Goal: Information Seeking & Learning: Learn about a topic

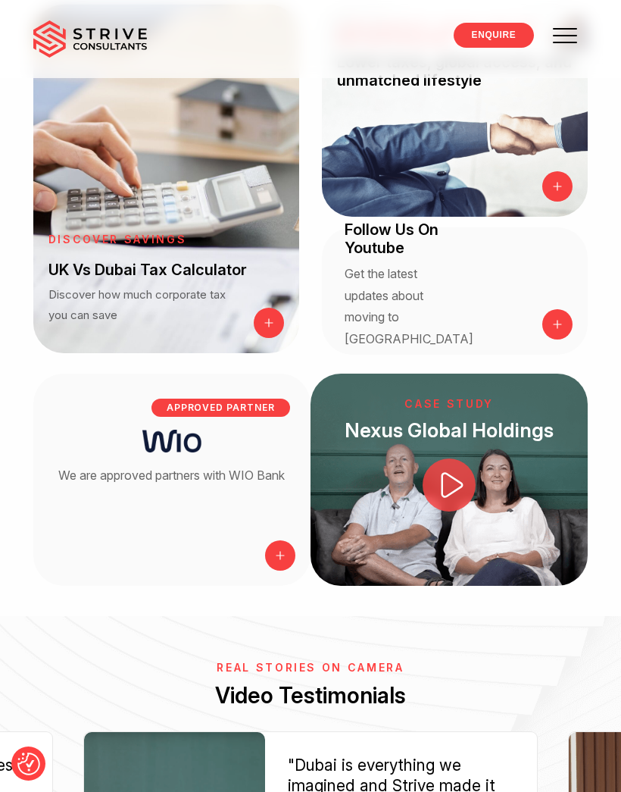
scroll to position [1998, 0]
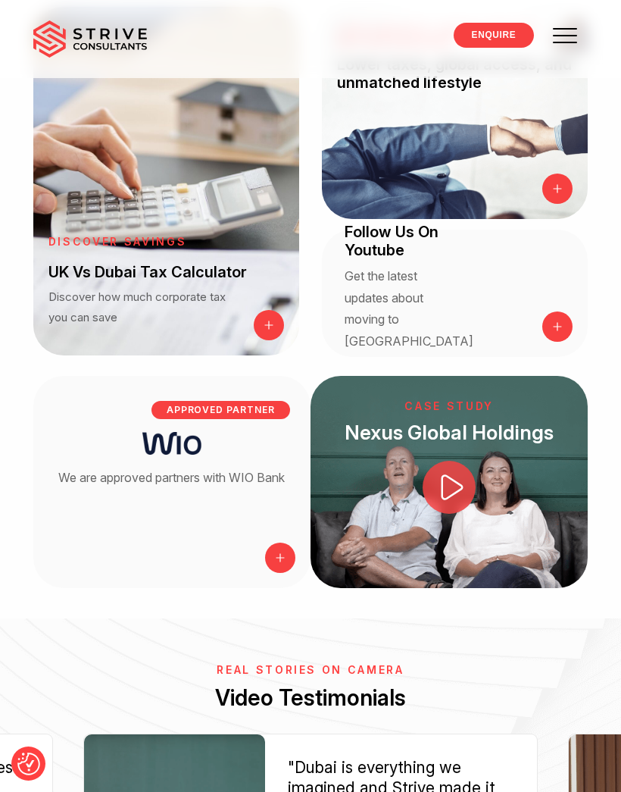
click at [574, 36] on span at bounding box center [565, 36] width 24 height 2
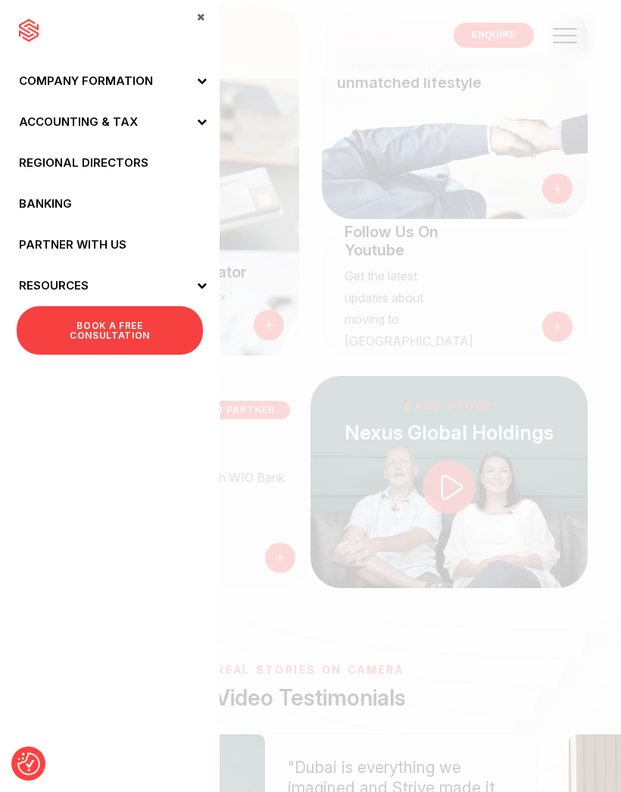
click at [82, 239] on link "Partner with Us" at bounding box center [110, 244] width 220 height 41
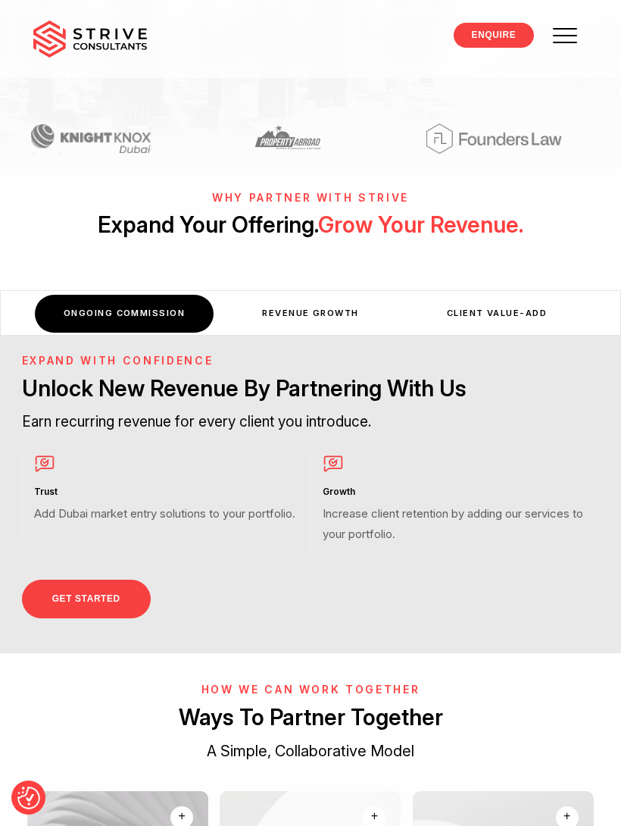
scroll to position [551, 0]
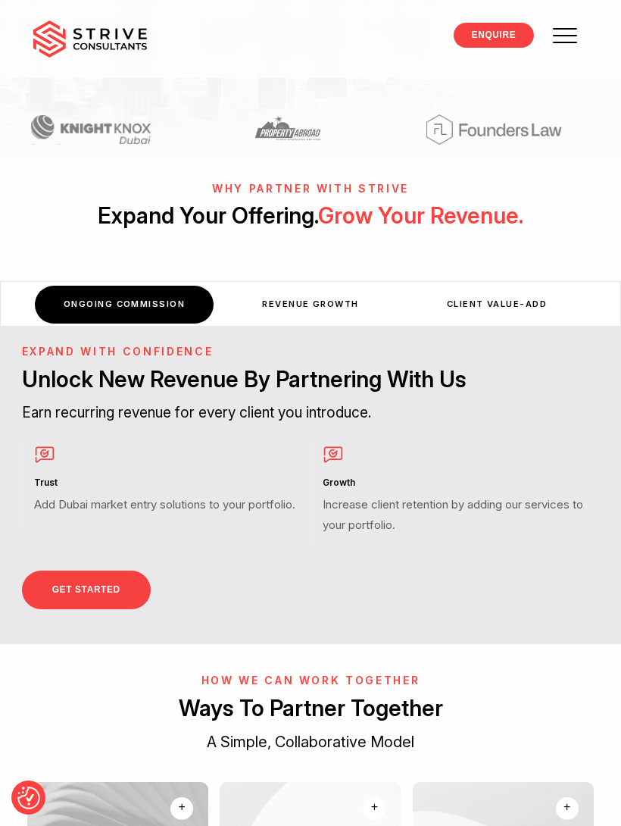
click at [277, 327] on div ""Accountants and Auditors" "Financial Wealth Advisors" Expand With Confidence U…" at bounding box center [310, 487] width 621 height 320
click at [279, 286] on div "Revenue Growth" at bounding box center [310, 304] width 179 height 37
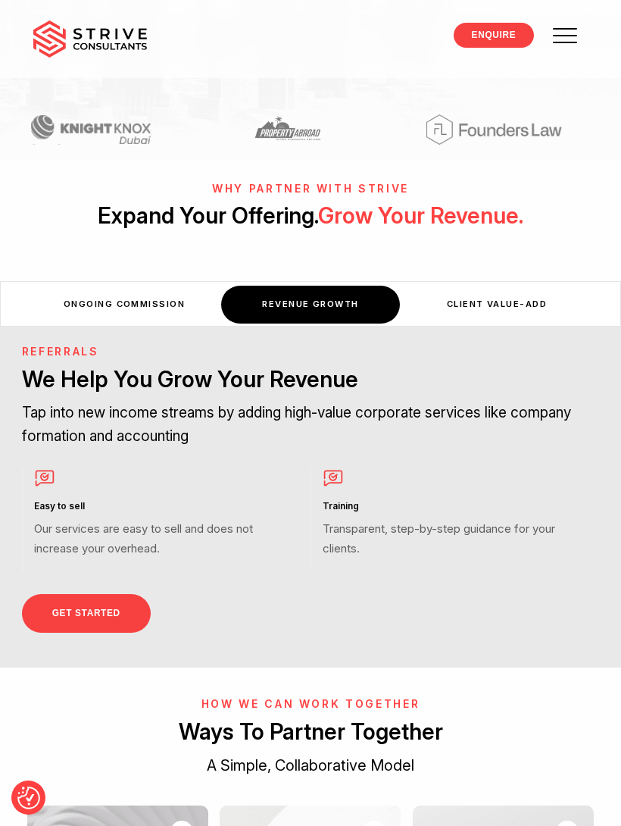
click at [468, 286] on div "Client Value-Add" at bounding box center [497, 304] width 179 height 37
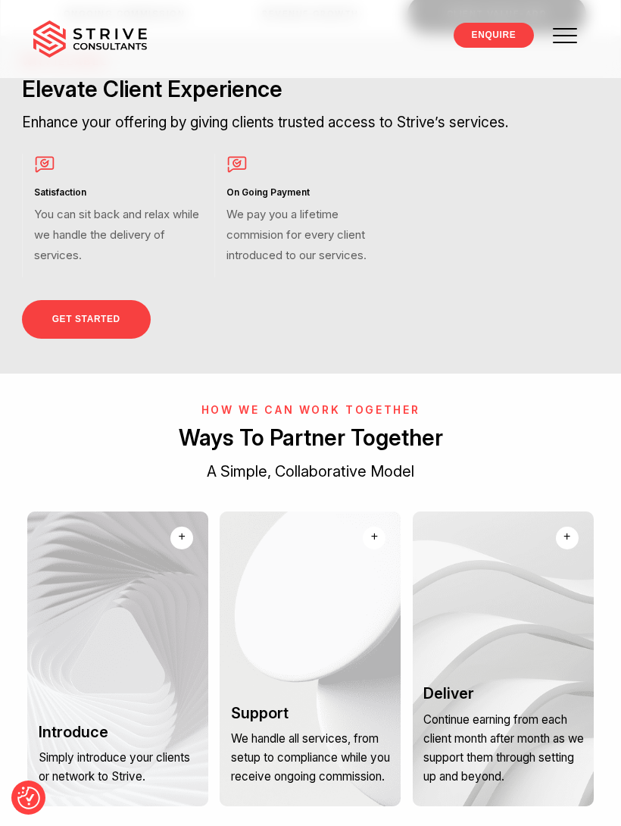
scroll to position [917, 0]
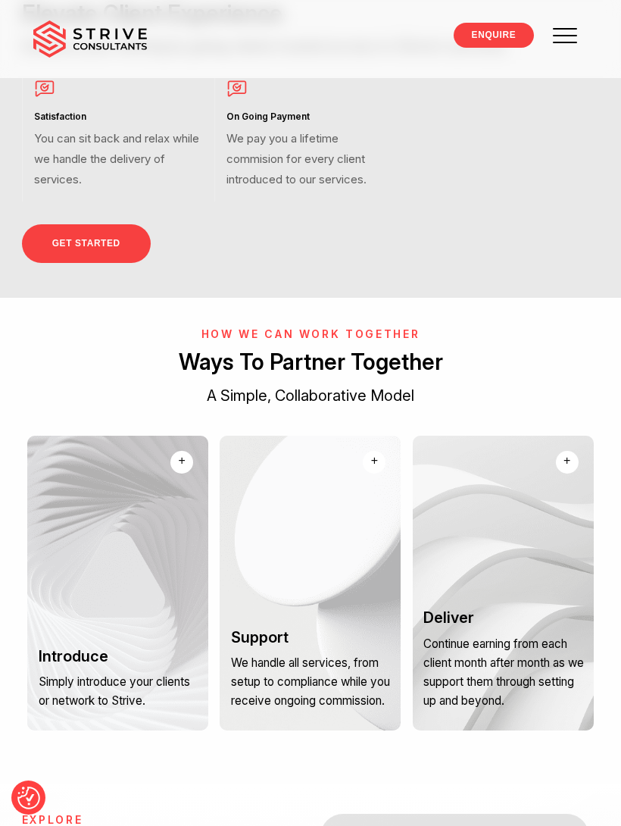
click at [117, 513] on div at bounding box center [117, 583] width 181 height 295
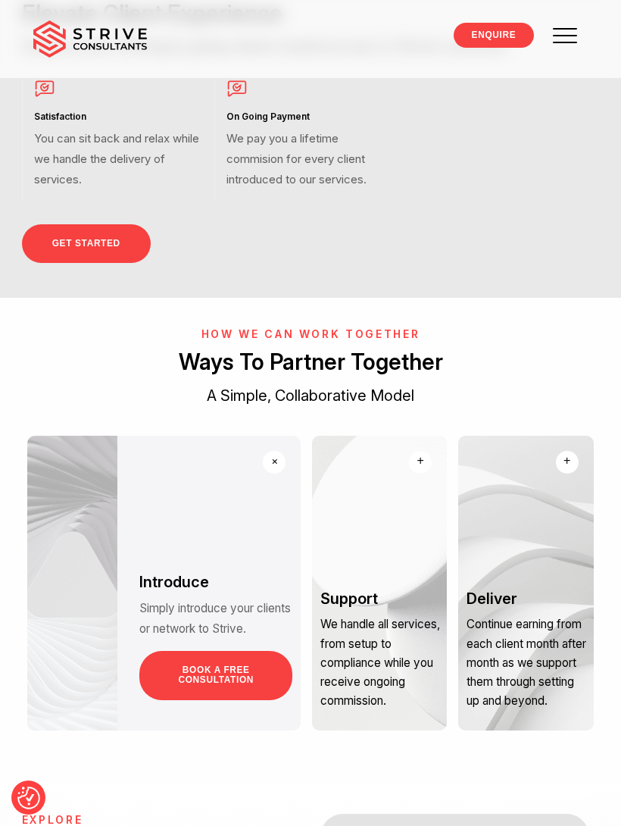
click at [196, 651] on link "BOOK A FREE CONSULTATION" at bounding box center [215, 675] width 153 height 49
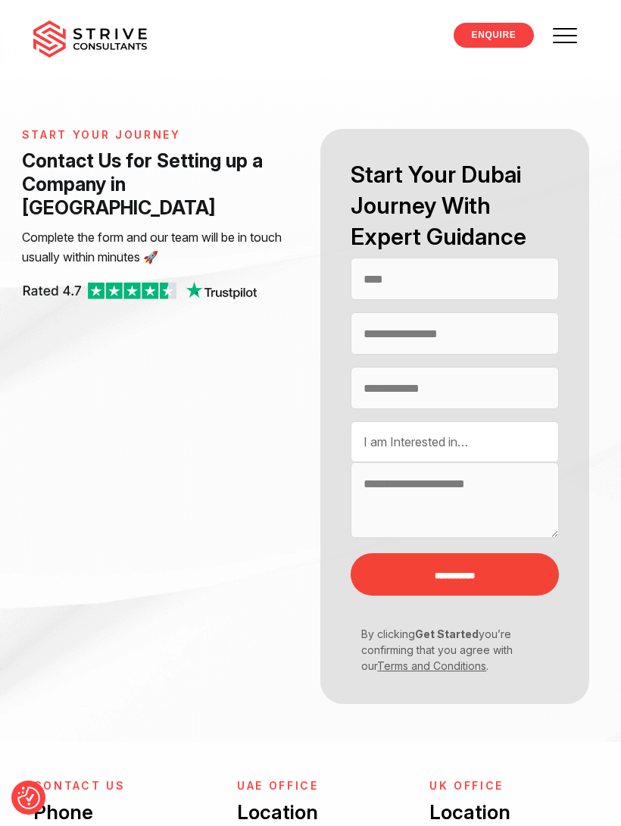
select select "Contact form"
click at [112, 33] on img at bounding box center [90, 39] width 114 height 38
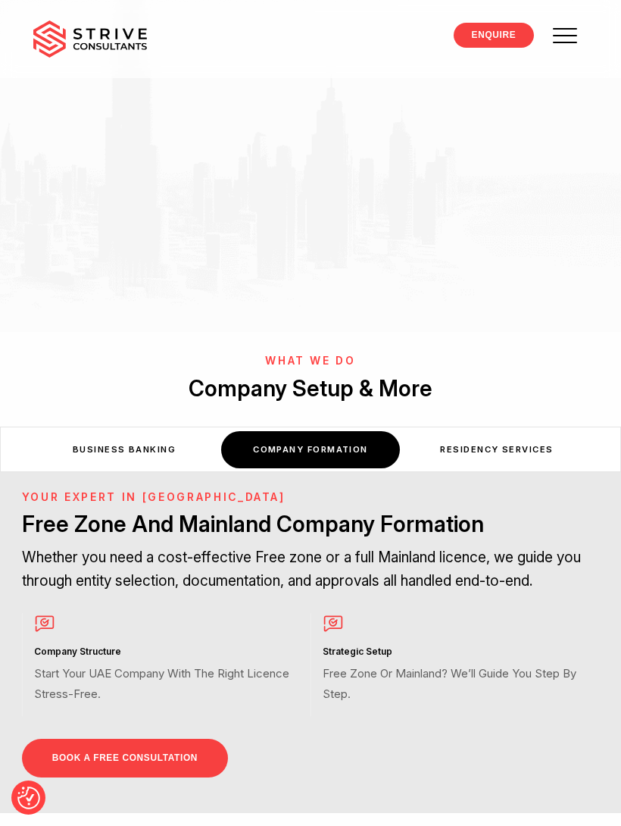
scroll to position [420, 0]
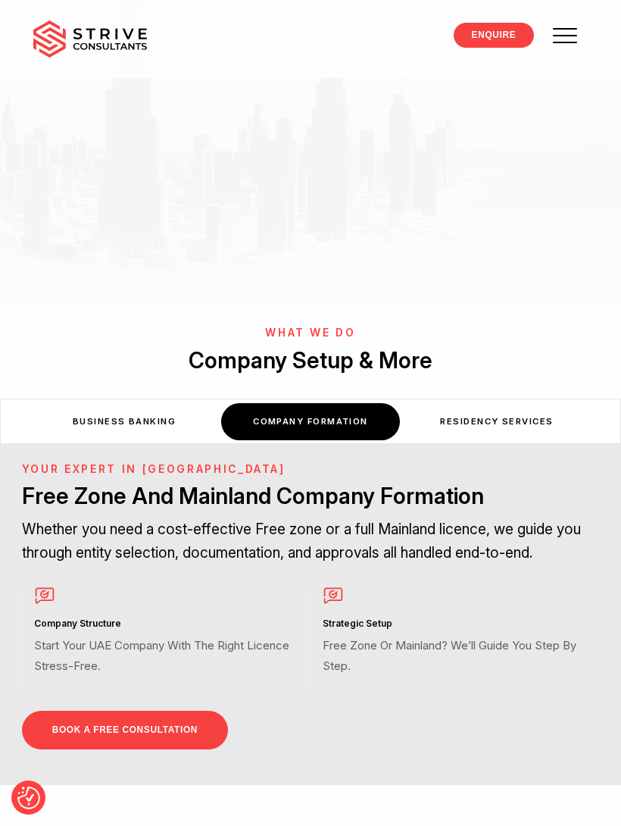
click at [524, 421] on div "Residency Services" at bounding box center [497, 421] width 179 height 37
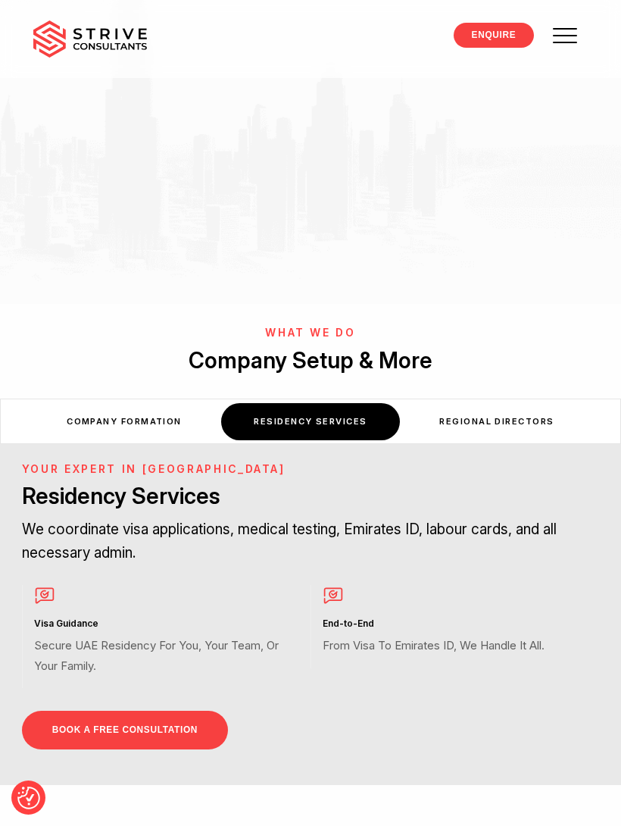
click at [522, 424] on div "Regional Directors" at bounding box center [497, 421] width 179 height 37
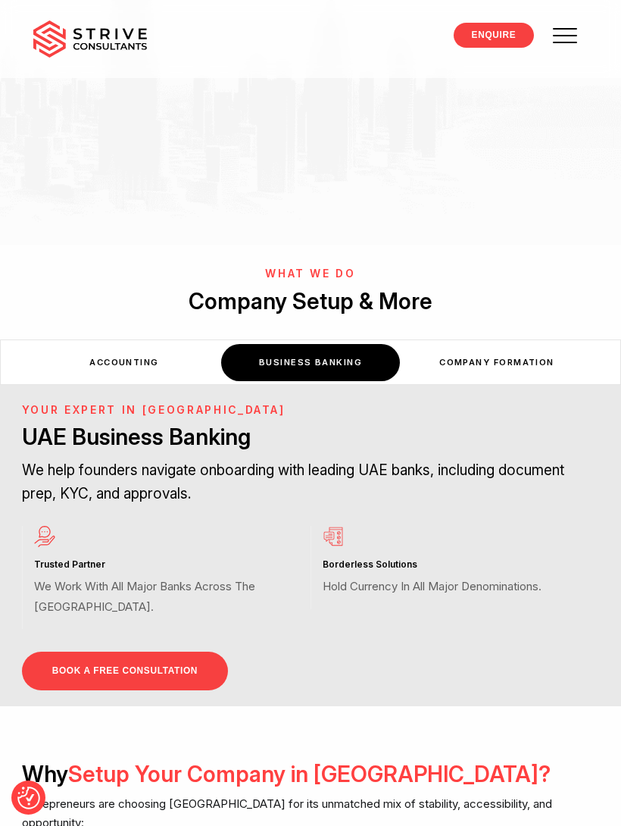
scroll to position [476, 0]
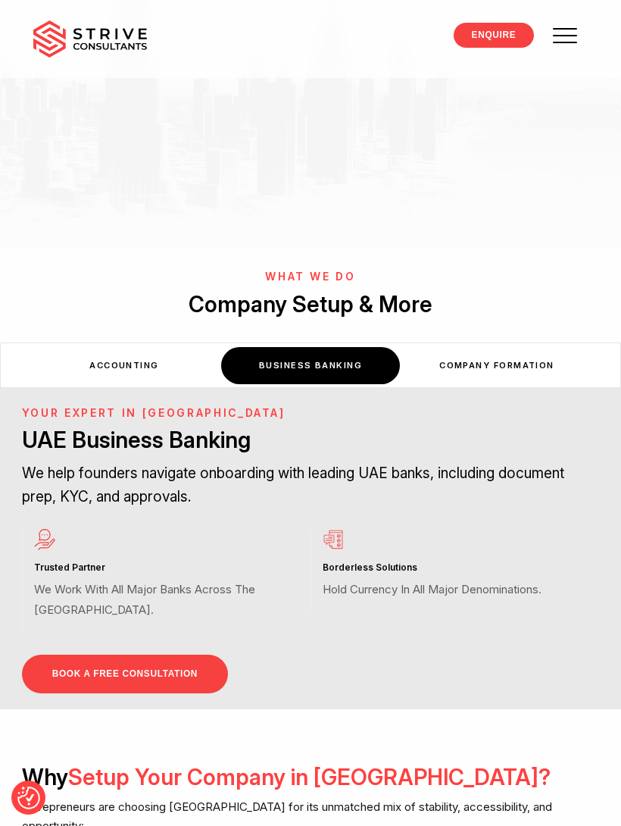
click at [565, 40] on span at bounding box center [566, 35] width 43 height 43
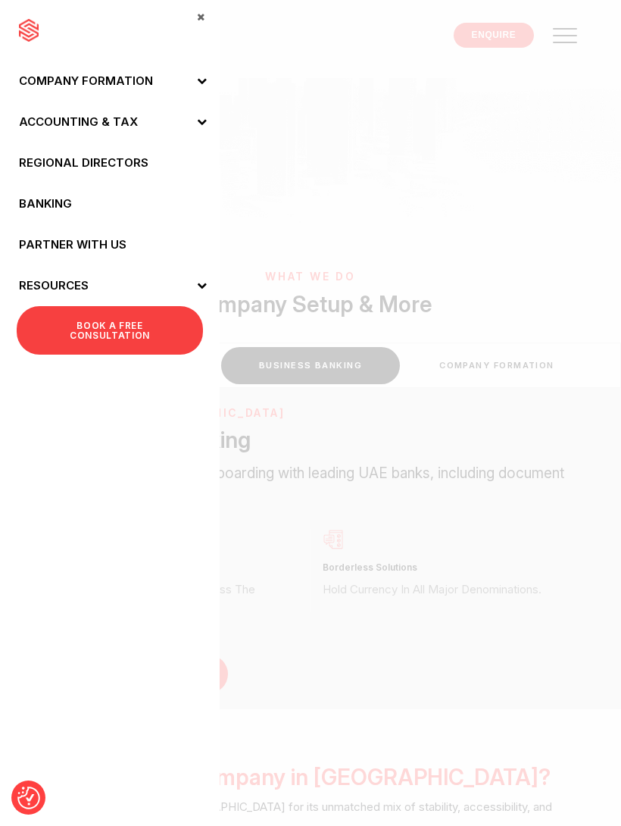
click at [205, 286] on icon at bounding box center [202, 285] width 10 height 10
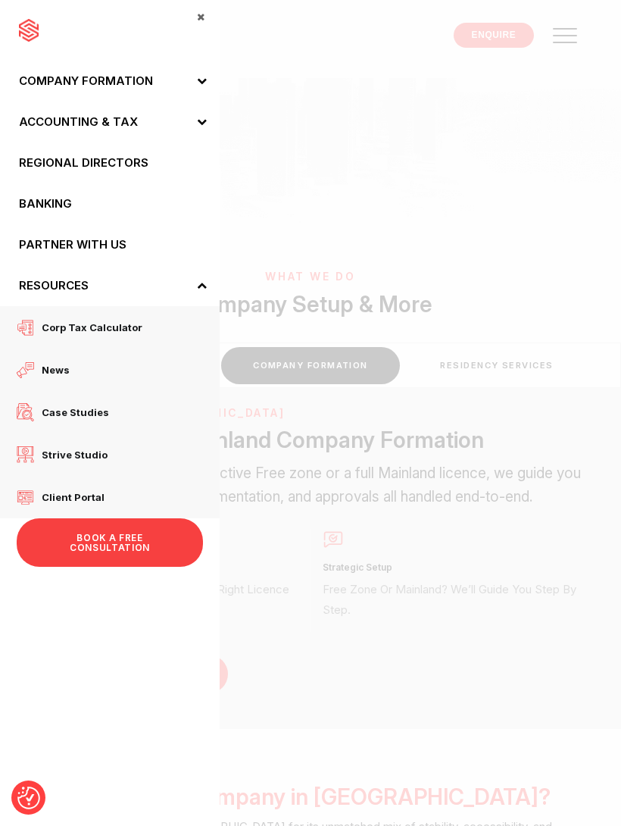
click at [124, 330] on span "Corp tax calculator" at bounding box center [88, 328] width 108 height 20
click at [133, 319] on span "Corp tax calculator" at bounding box center [88, 328] width 108 height 20
click at [105, 325] on span "Corp tax calculator" at bounding box center [88, 328] width 108 height 20
click at [86, 411] on span "Case studies" at bounding box center [71, 412] width 75 height 20
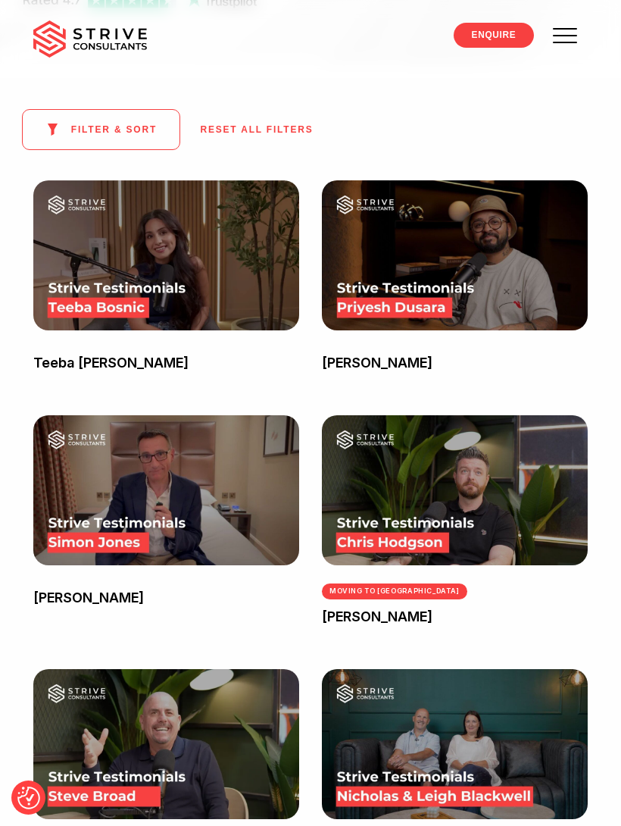
scroll to position [185, 0]
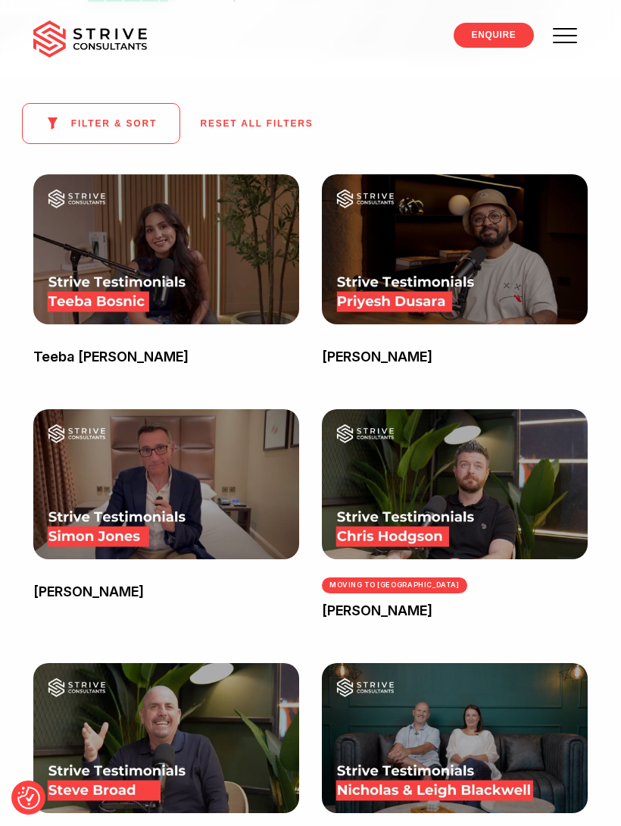
click at [202, 301] on img at bounding box center [166, 249] width 266 height 150
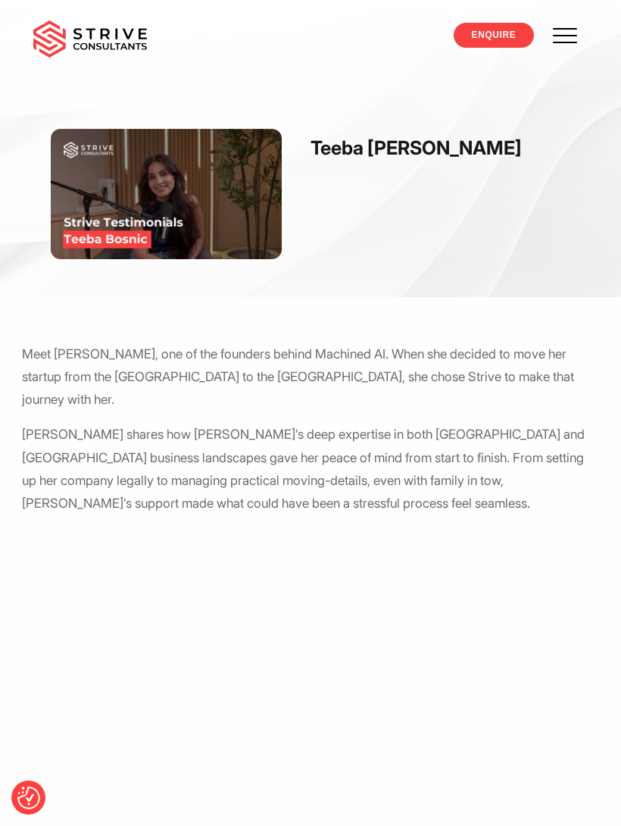
click at [550, 57] on link at bounding box center [565, 36] width 45 height 45
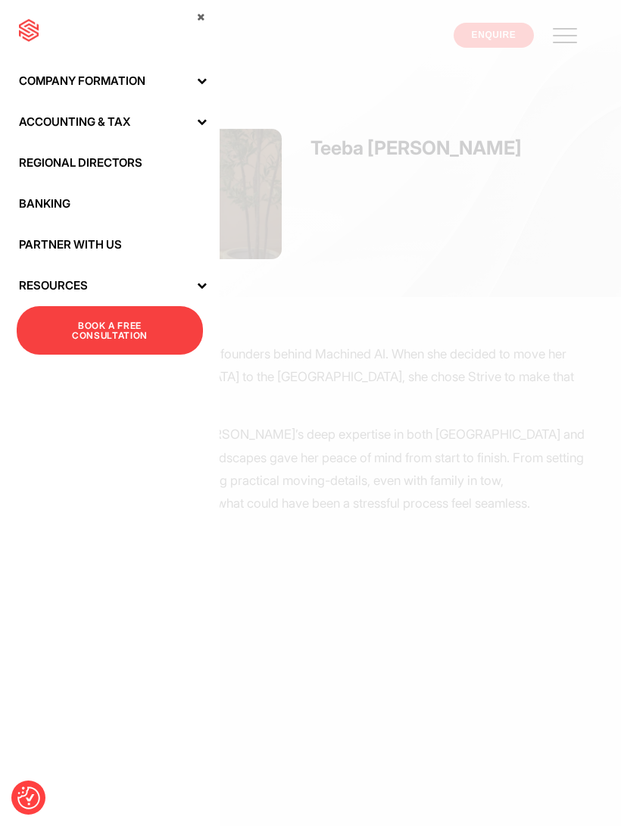
click at [202, 286] on icon at bounding box center [202, 285] width 10 height 10
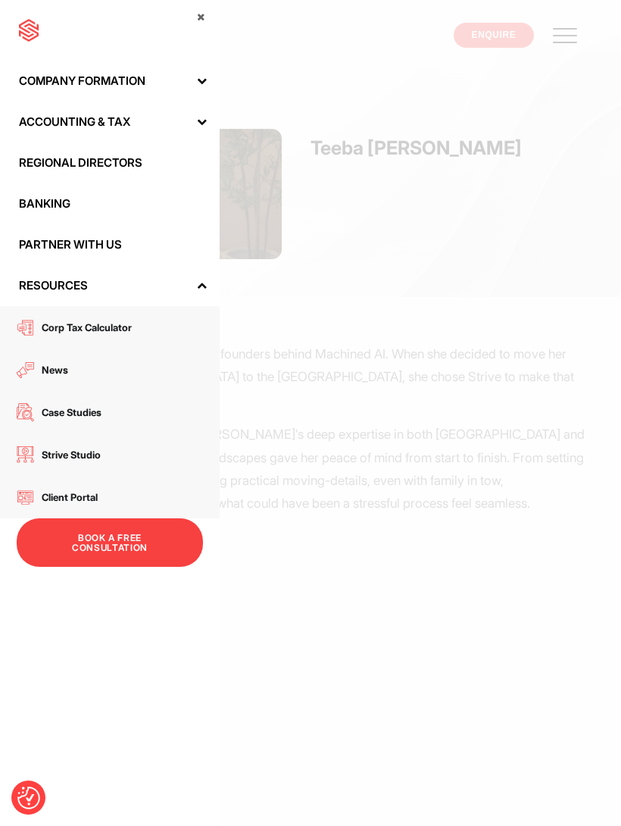
click at [61, 378] on span "News" at bounding box center [51, 370] width 34 height 20
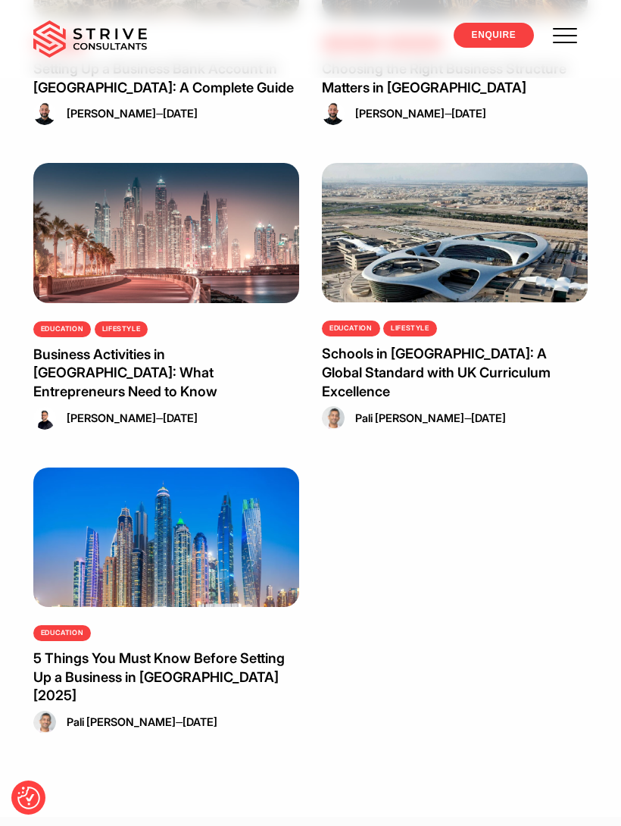
scroll to position [502, 0]
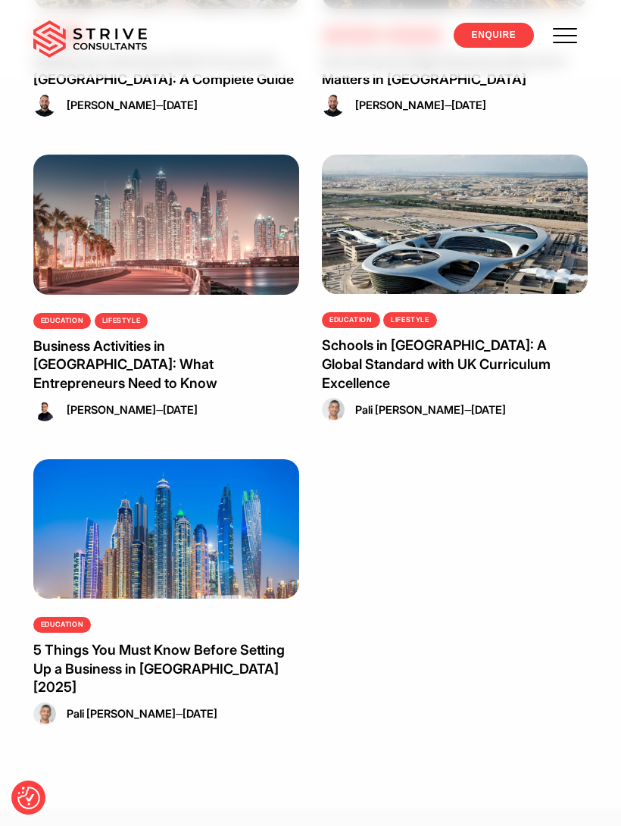
click at [483, 365] on link "Schools in [GEOGRAPHIC_DATA]: A Global Standard with UK Curriculum Excellence" at bounding box center [436, 363] width 229 height 54
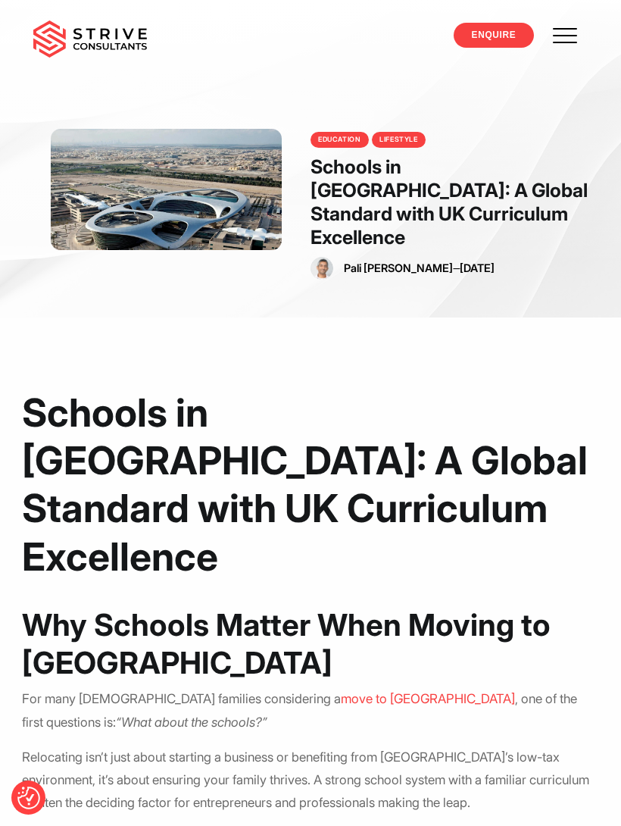
click at [385, 261] on link "Pali Banwait" at bounding box center [398, 267] width 109 height 13
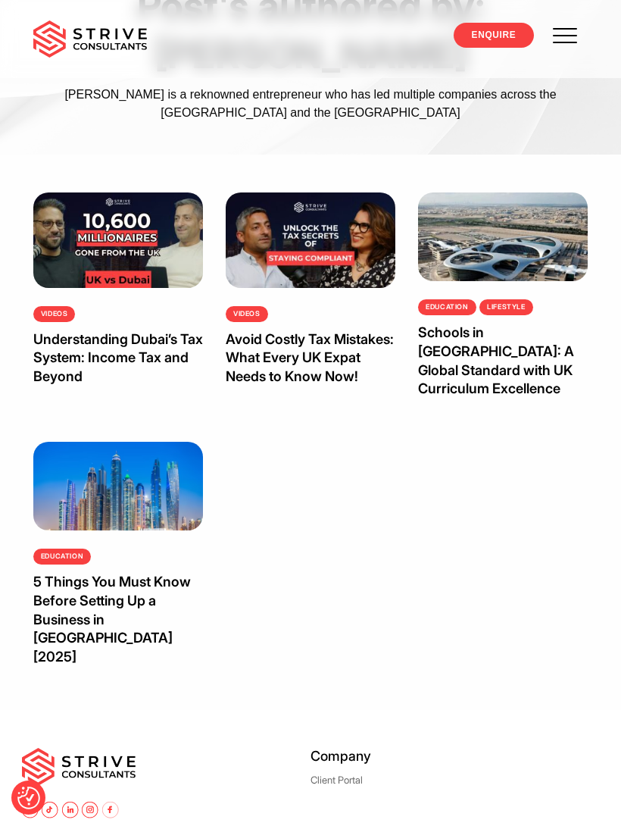
scroll to position [164, 0]
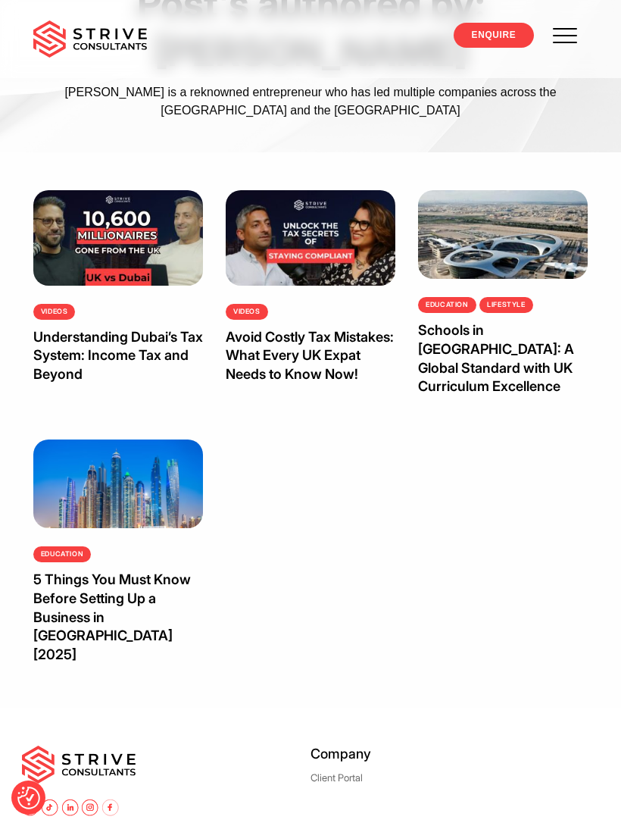
click at [117, 571] on link "5 Things You Must Know Before Setting Up a Business in Dubai [2025]" at bounding box center [112, 617] width 158 height 92
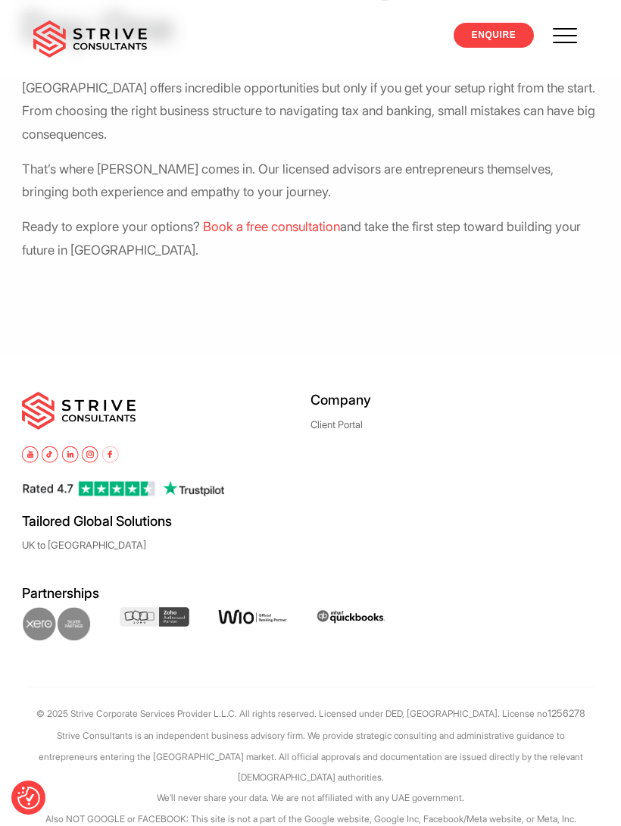
scroll to position [2248, 0]
click at [324, 220] on span "Book a free consultation" at bounding box center [271, 227] width 137 height 15
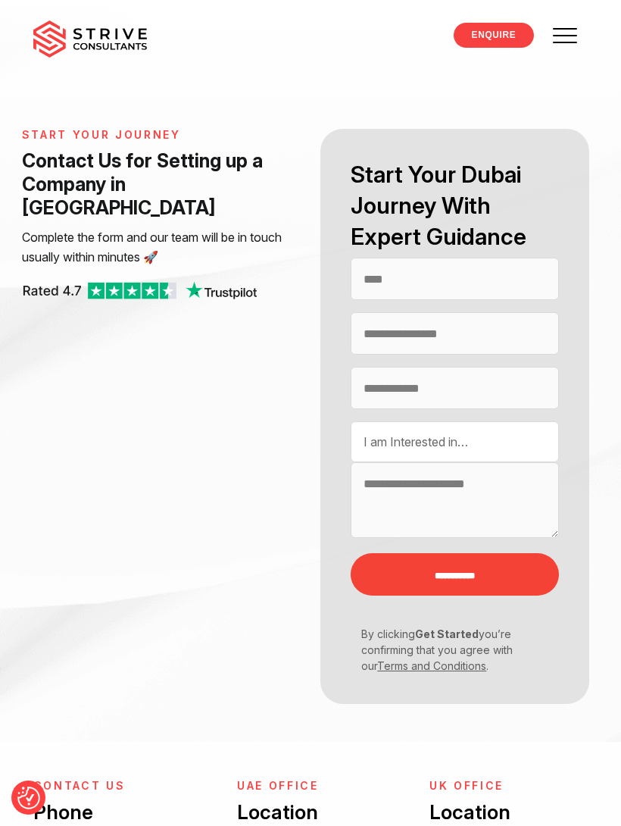
click at [512, 427] on div "I am Interested in… UAE Company Formation [GEOGRAPHIC_DATA] Residency & Visa UA…" at bounding box center [455, 441] width 208 height 41
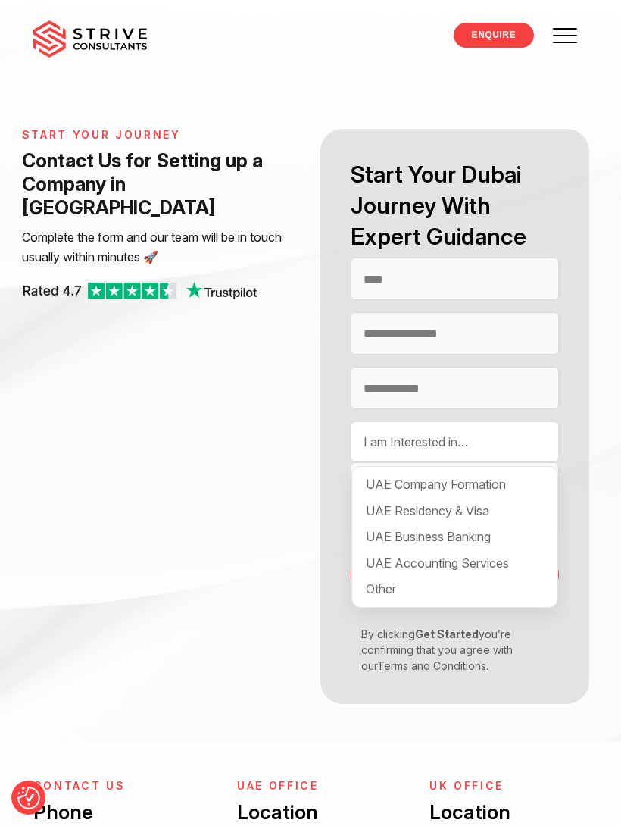
click at [474, 486] on div "UAE Company Formation" at bounding box center [455, 484] width 196 height 26
select select "**********"
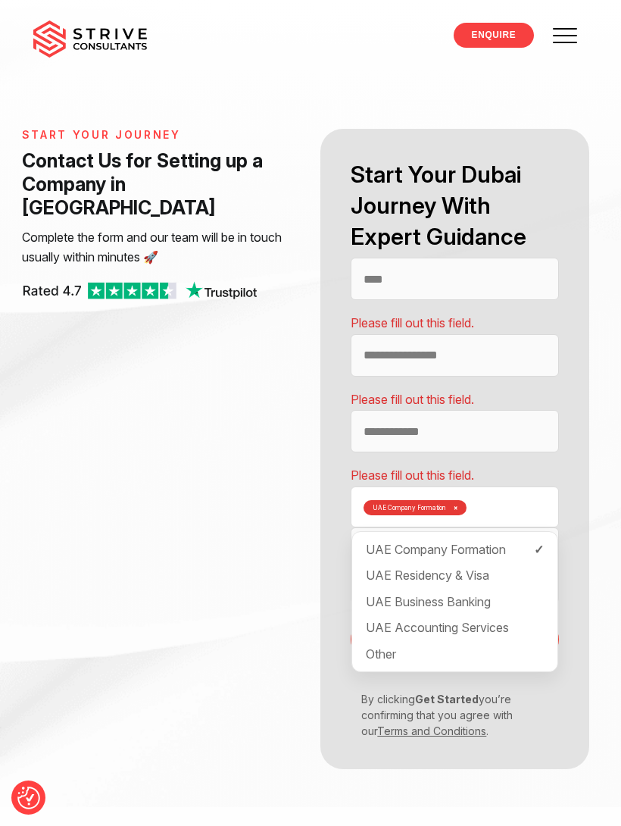
click at [506, 502] on div "UAE Company Formation × UAE Company Formation [GEOGRAPHIC_DATA] Residency & Vis…" at bounding box center [455, 507] width 208 height 41
click at [477, 570] on div "UAE Residency & Visa" at bounding box center [455, 575] width 196 height 26
click at [472, 606] on div "UAE Business Banking" at bounding box center [455, 602] width 196 height 26
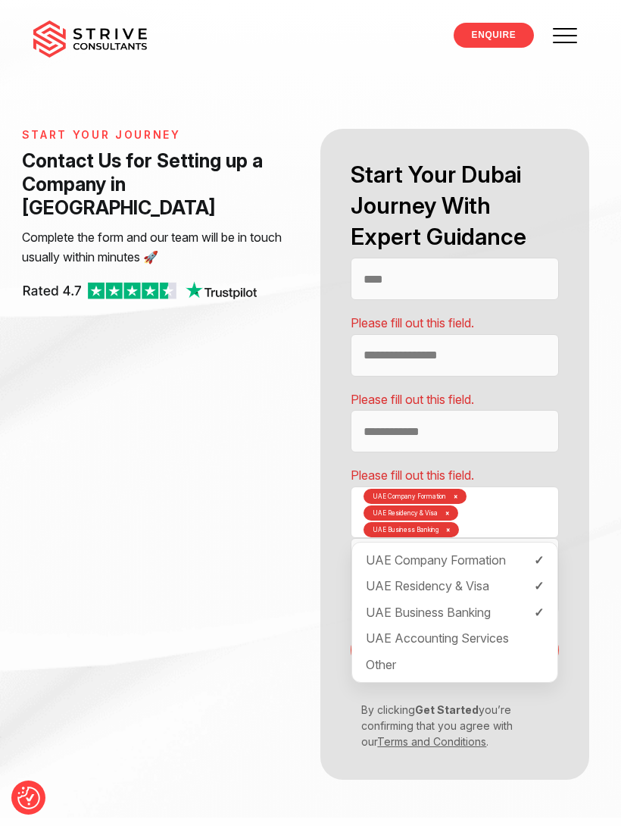
click at [471, 631] on div "UAE Accounting Services" at bounding box center [455, 638] width 196 height 26
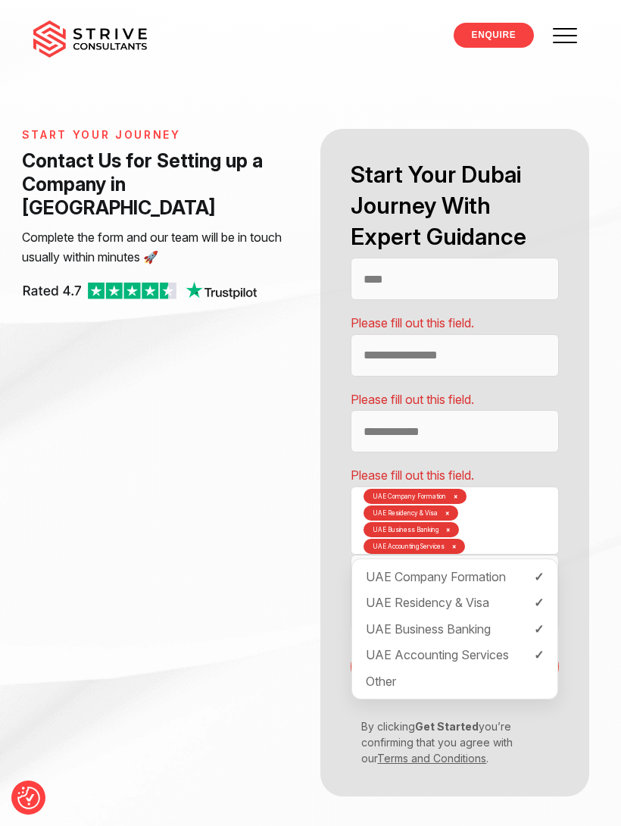
click at [407, 675] on div "Other" at bounding box center [455, 681] width 196 height 26
click at [576, 465] on div "**********" at bounding box center [455, 463] width 269 height 668
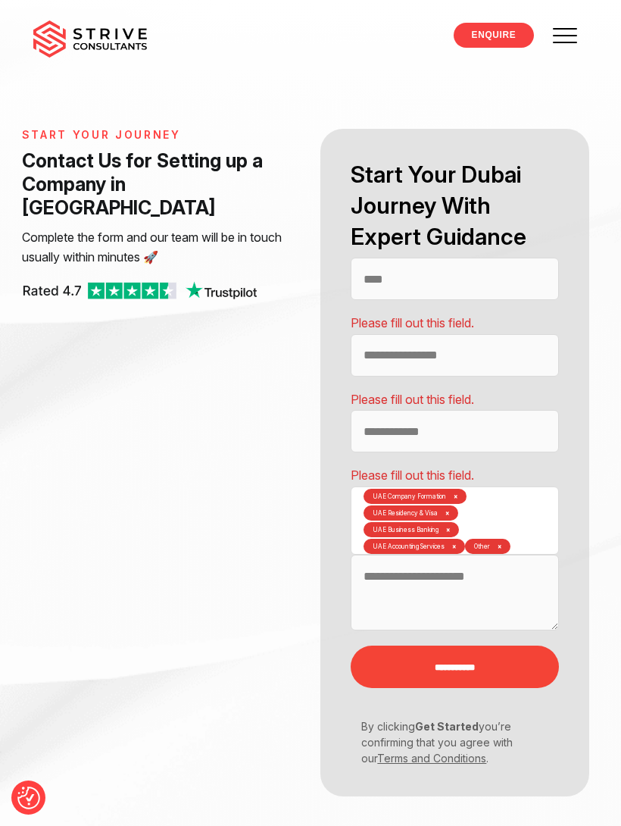
click at [97, 52] on img at bounding box center [90, 39] width 114 height 38
